Goal: Check status

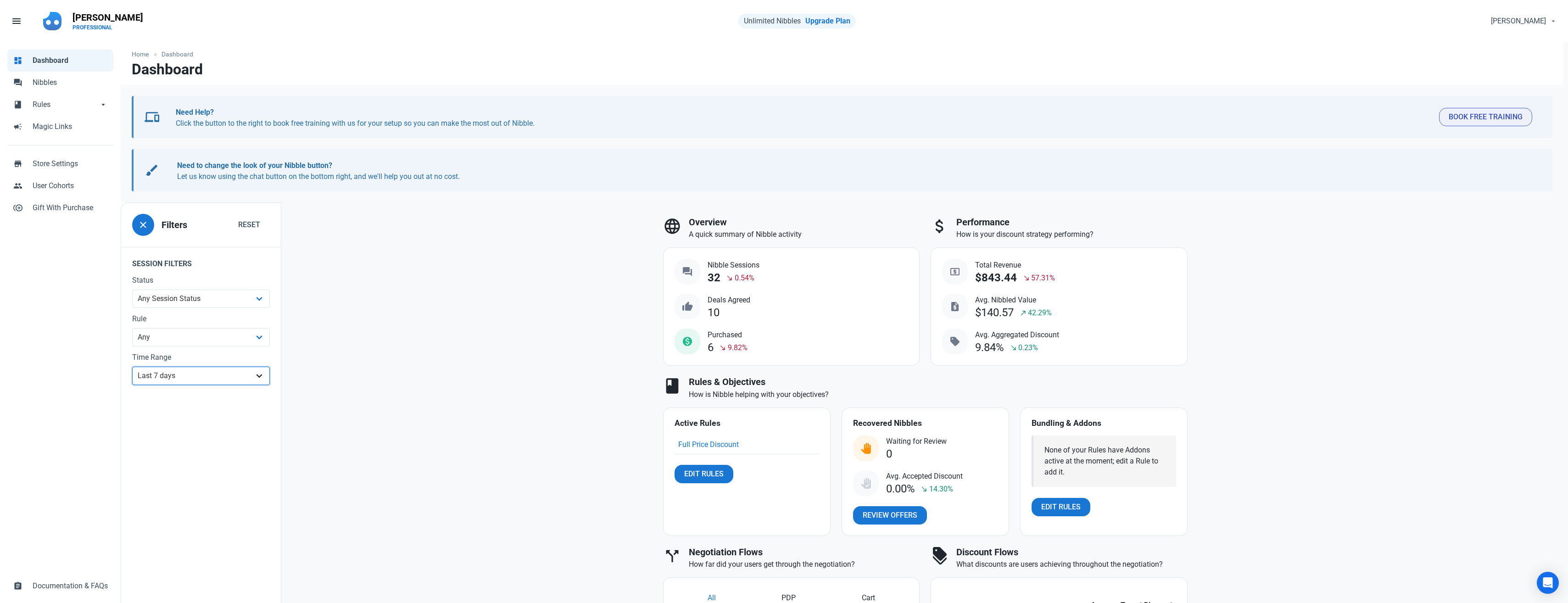
click at [169, 380] on select "All Time Last day Last 7 days Last 30 days Last 90 days Last 180 days Last 365 …" at bounding box center [201, 376] width 138 height 18
select select "30d"
click at [132, 366] on select "All Time Last day Last 7 days Last 30 days Last 90 days Last 180 days Last 365 …" at bounding box center [201, 376] width 138 height 18
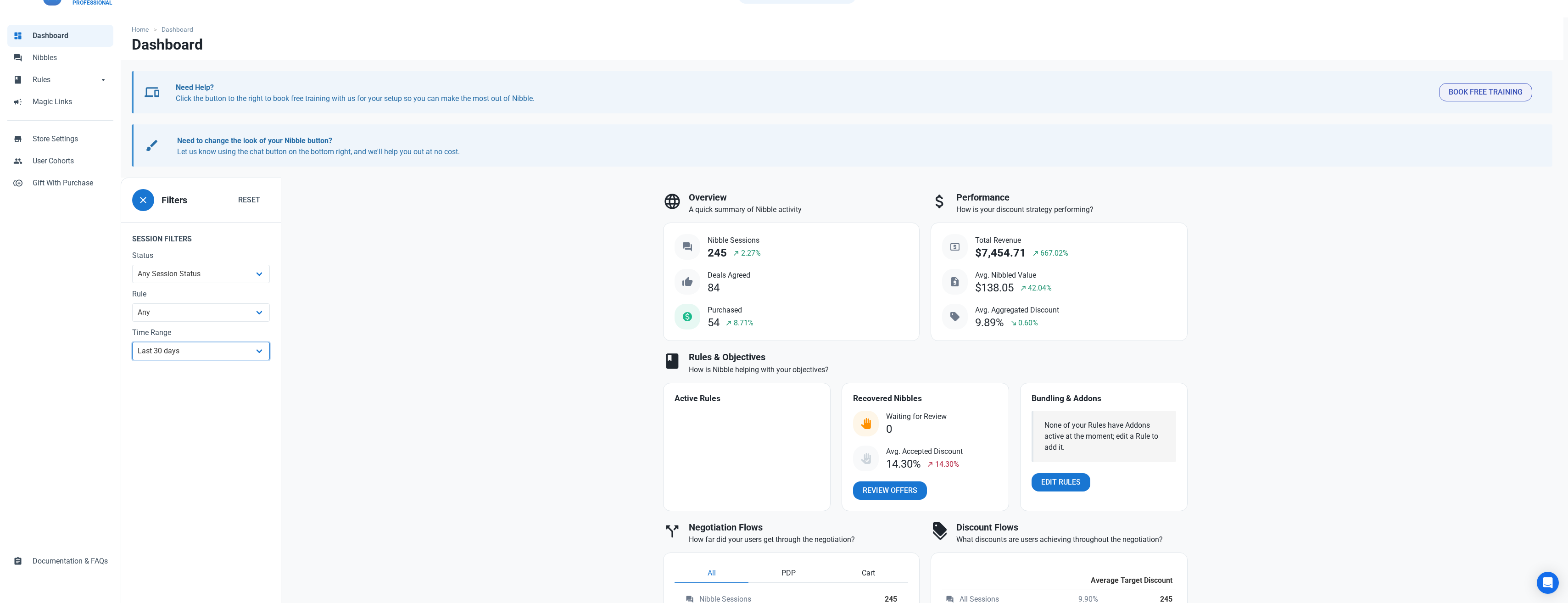
scroll to position [46, 0]
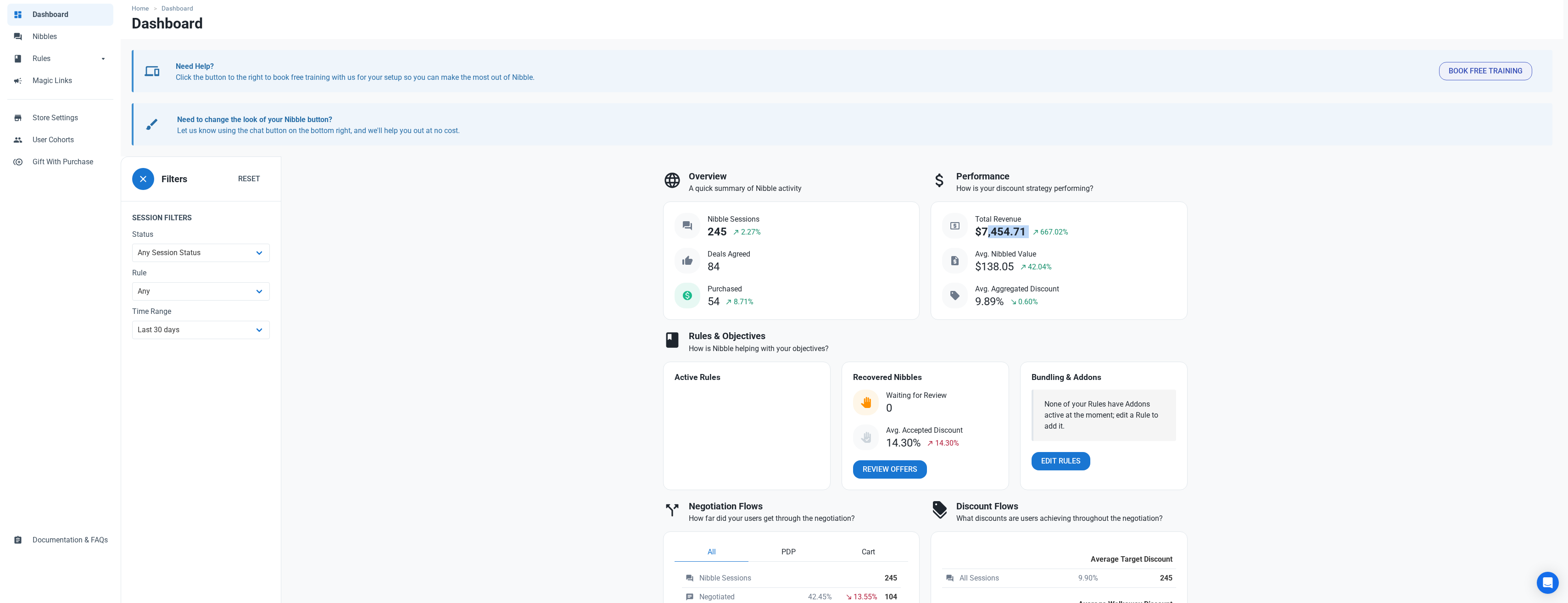
drag, startPoint x: 981, startPoint y: 231, endPoint x: 1029, endPoint y: 241, distance: 49.0
click at [1029, 241] on div "local_atm Total Revenue $7,454.71 north_east 667.02%" at bounding box center [1005, 228] width 127 height 30
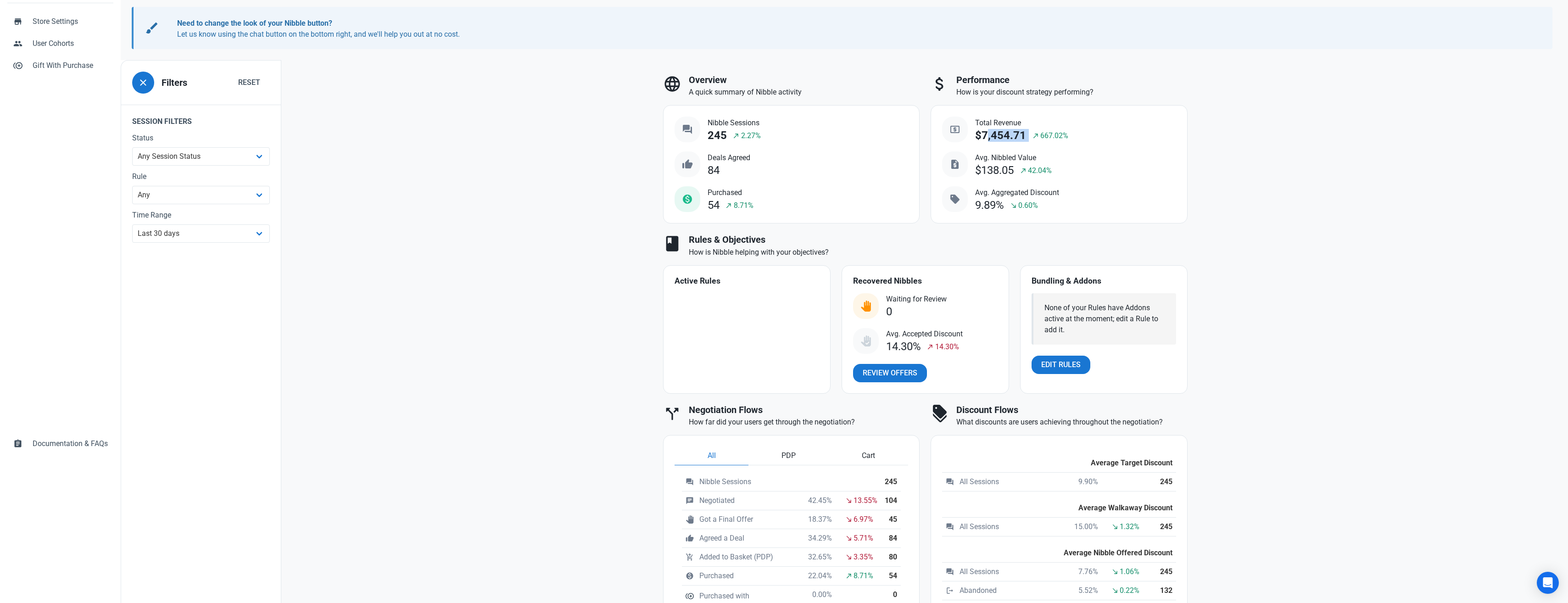
scroll to position [184, 0]
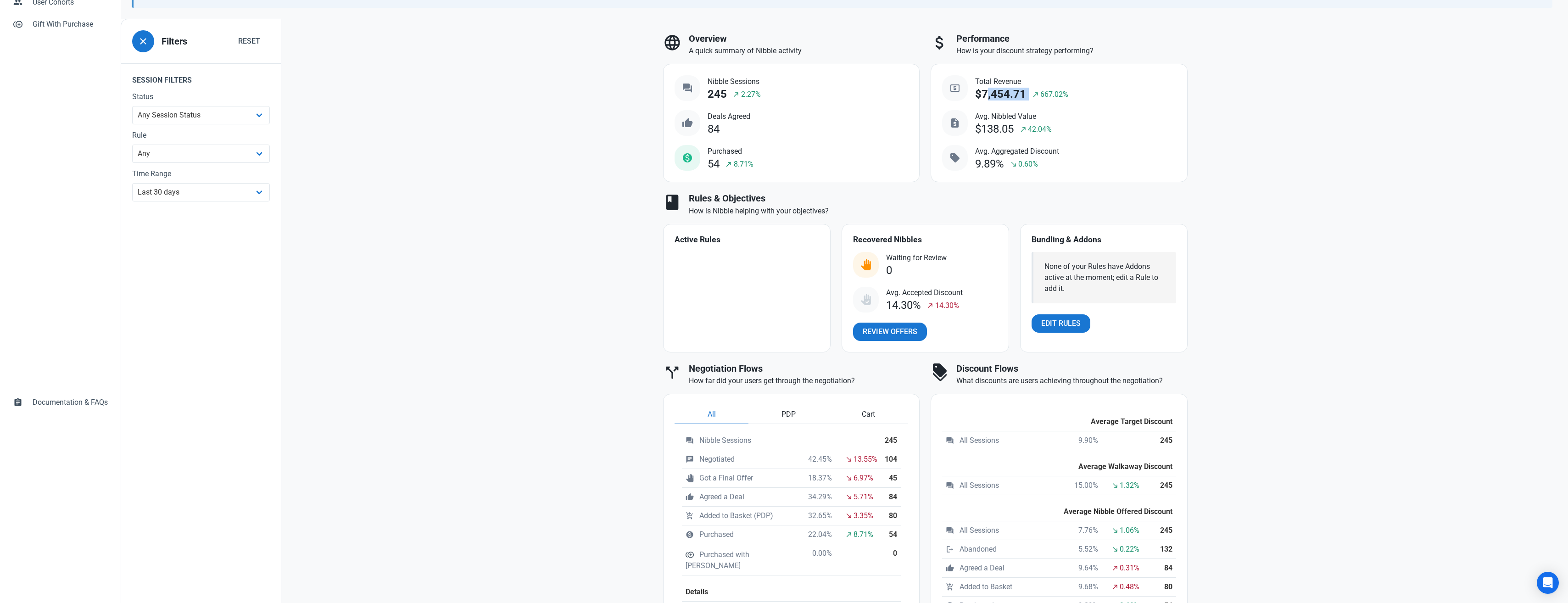
drag, startPoint x: 976, startPoint y: 93, endPoint x: 1101, endPoint y: 91, distance: 125.0
click at [1101, 91] on div "local_atm Total Revenue $7,454.71 north_east 667.02% request_quote Avg. Nibbled…" at bounding box center [1059, 123] width 234 height 96
click at [1198, 197] on div "language Overview A quick summary of Nibble activity question_answer Nibble Ses…" at bounding box center [926, 476] width 547 height 898
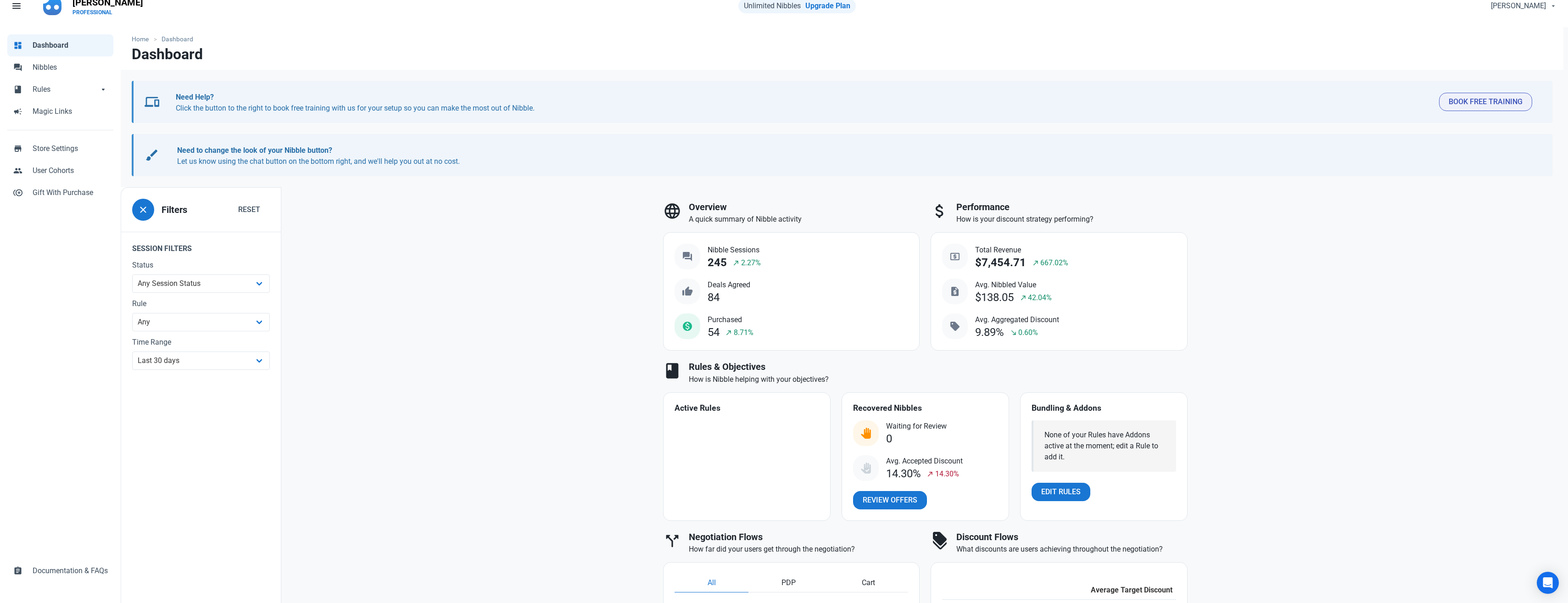
scroll to position [0, 0]
